Goal: Find contact information: Find contact information

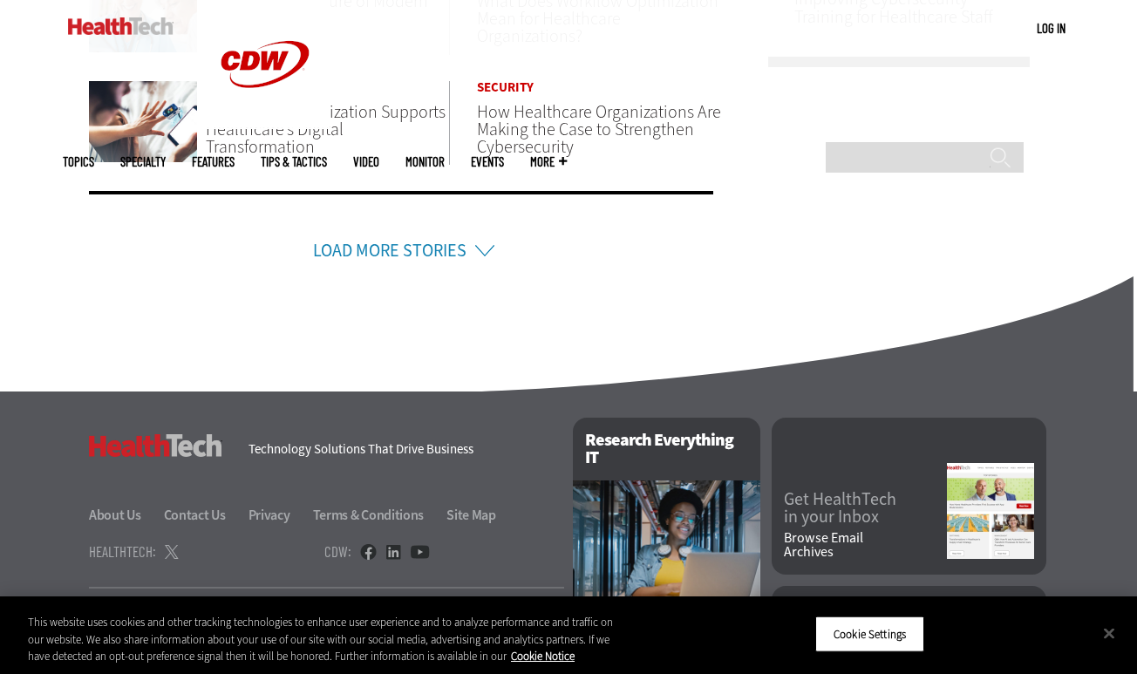
scroll to position [1308, 0]
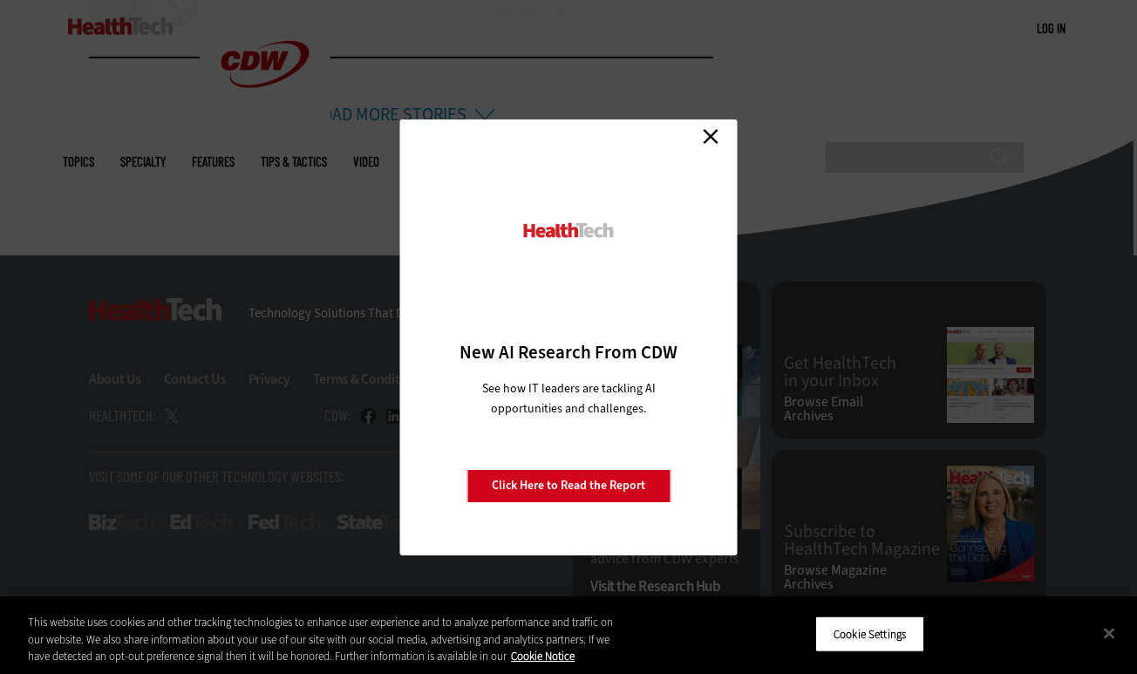
click at [713, 143] on link "Close" at bounding box center [711, 137] width 26 height 26
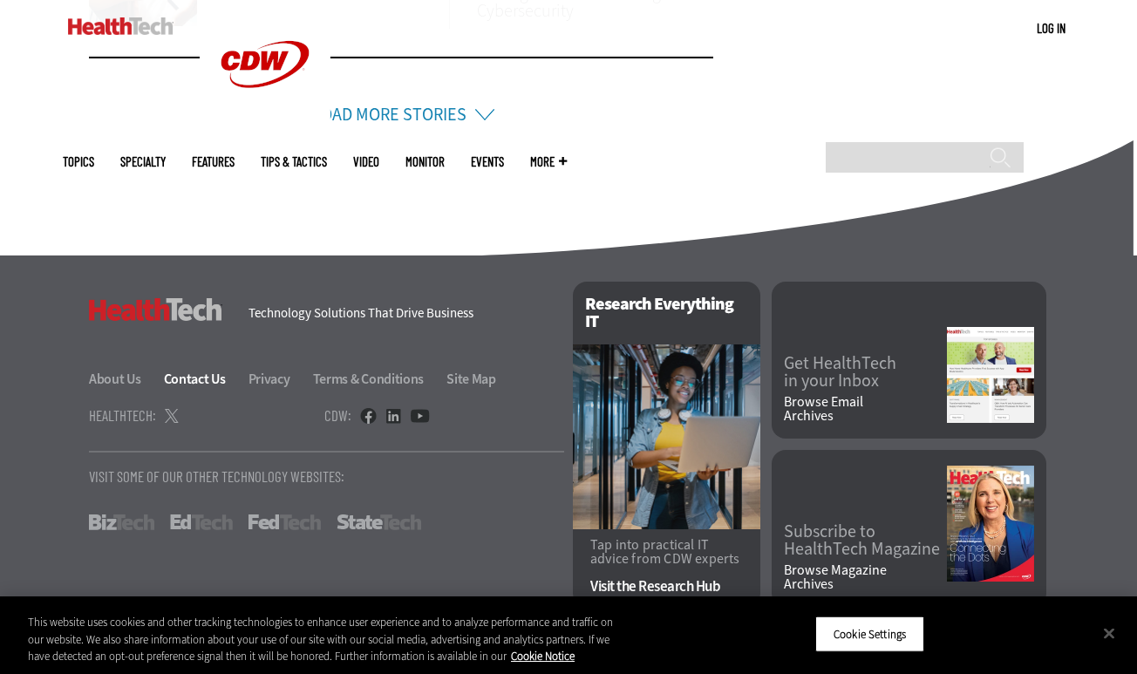
click at [193, 378] on link "Contact Us" at bounding box center [205, 379] width 82 height 18
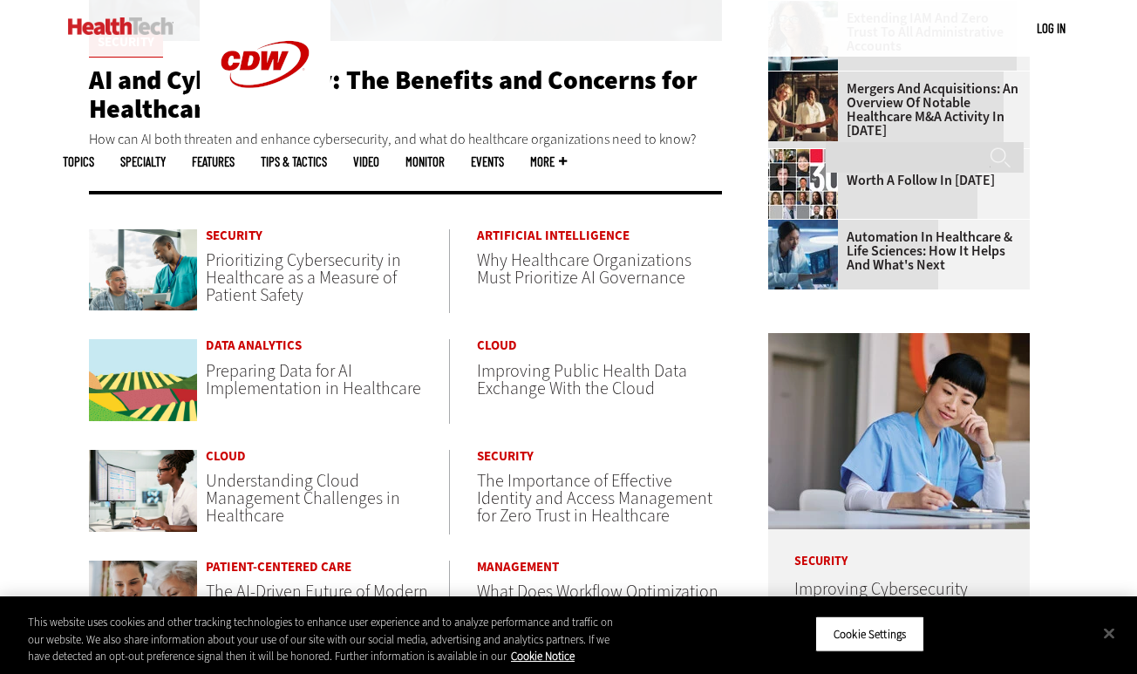
scroll to position [583, 0]
